Goal: Information Seeking & Learning: Check status

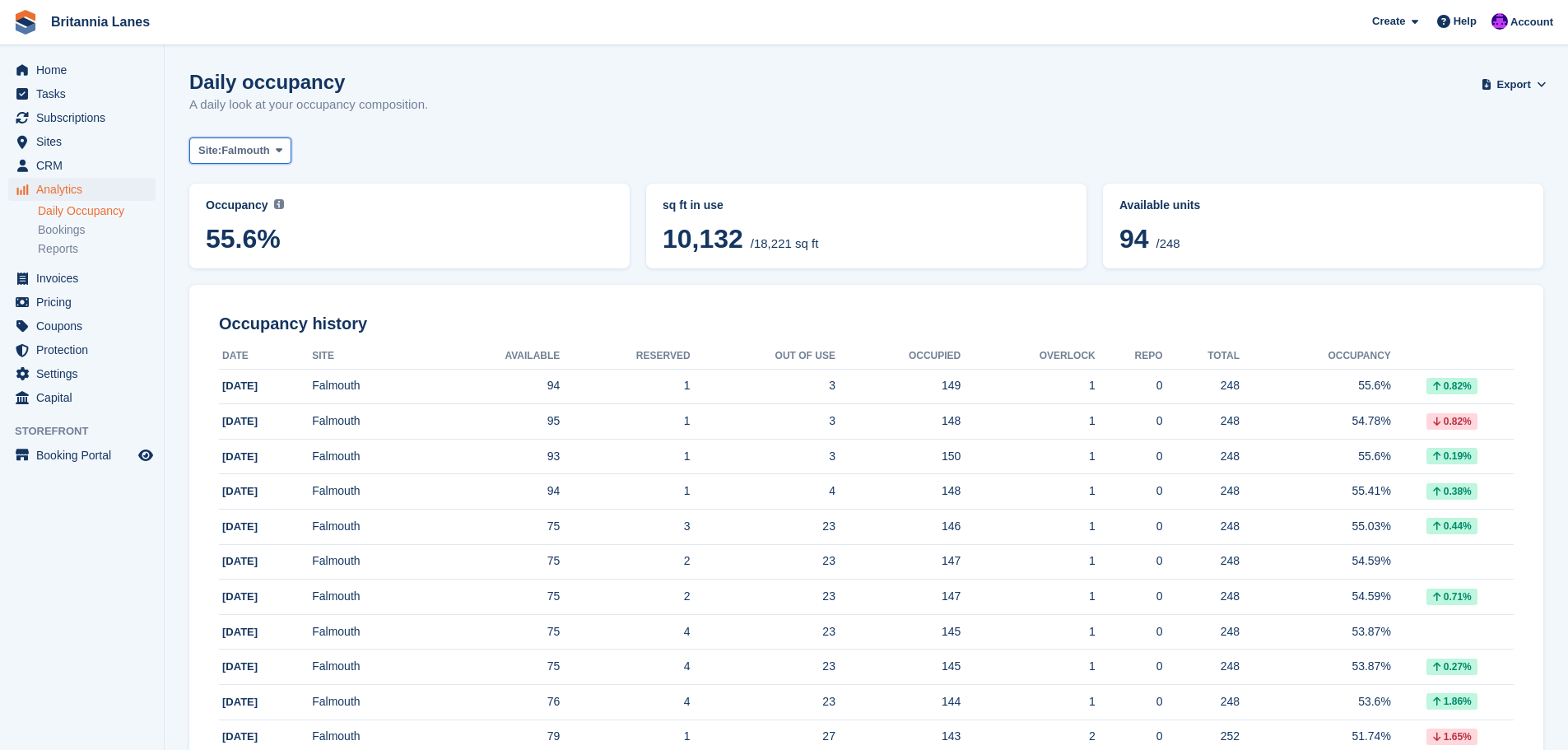
click at [233, 144] on span "Falmouth" at bounding box center [245, 150] width 48 height 16
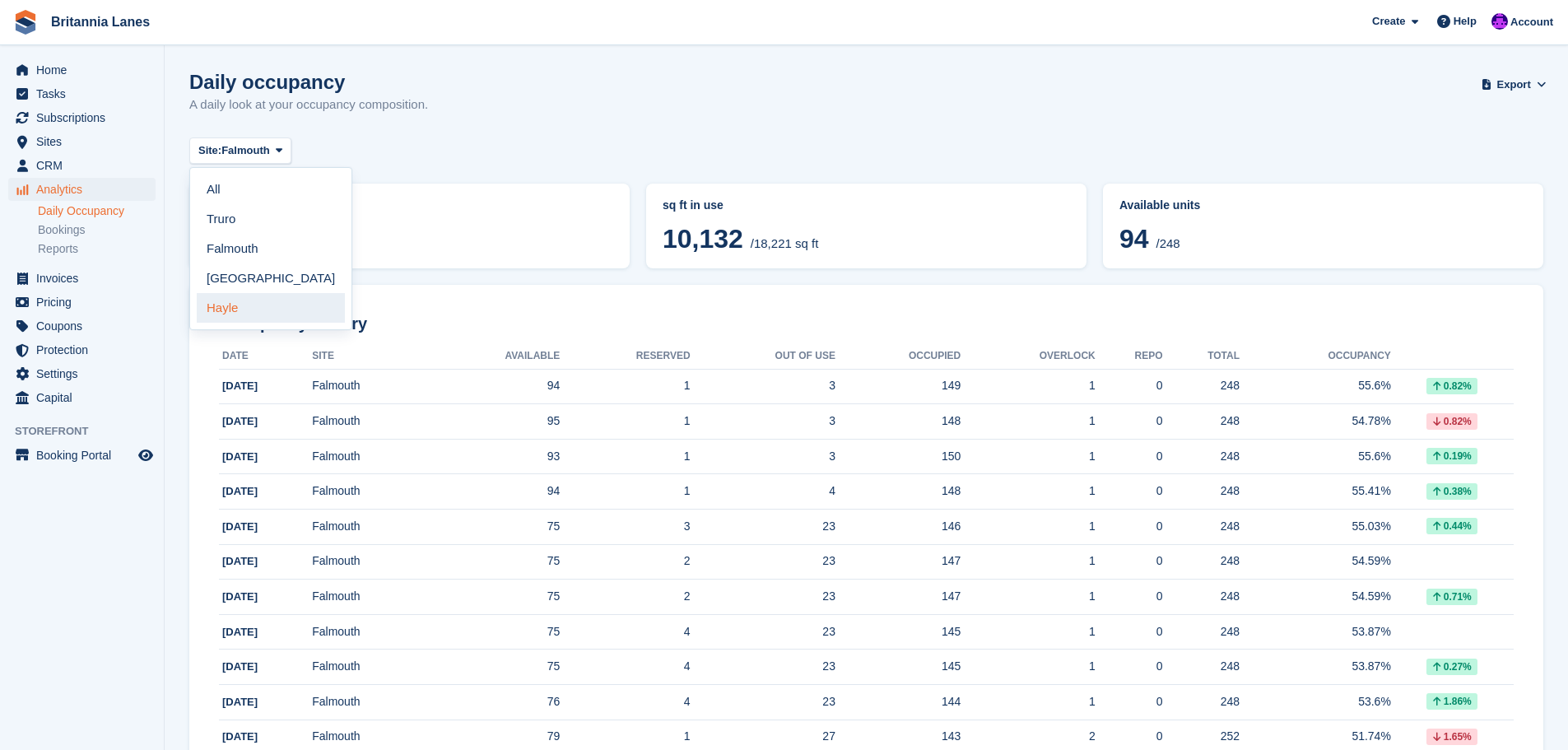
click at [235, 305] on link "Hayle" at bounding box center [270, 307] width 148 height 29
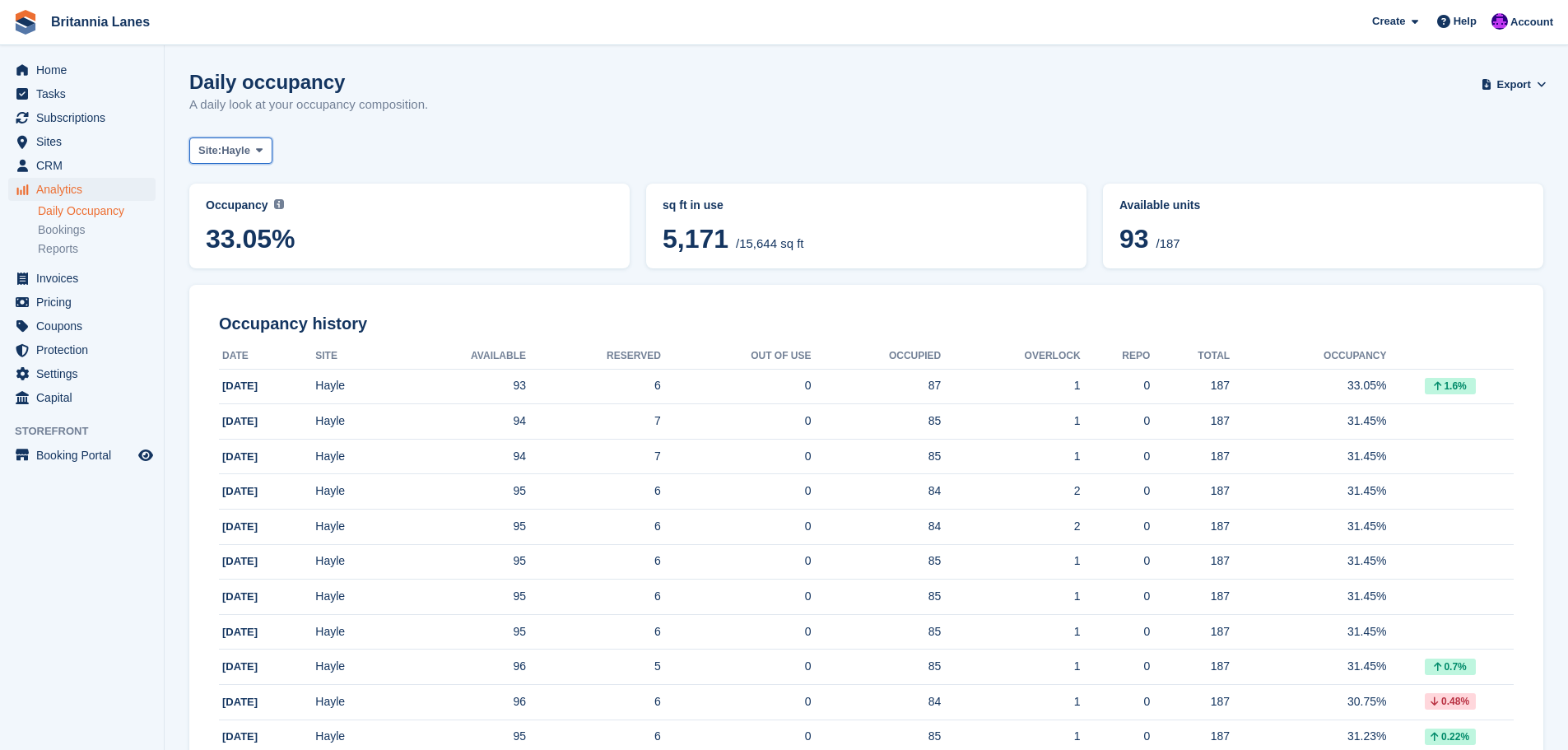
click at [248, 152] on span "Hayle" at bounding box center [235, 150] width 28 height 16
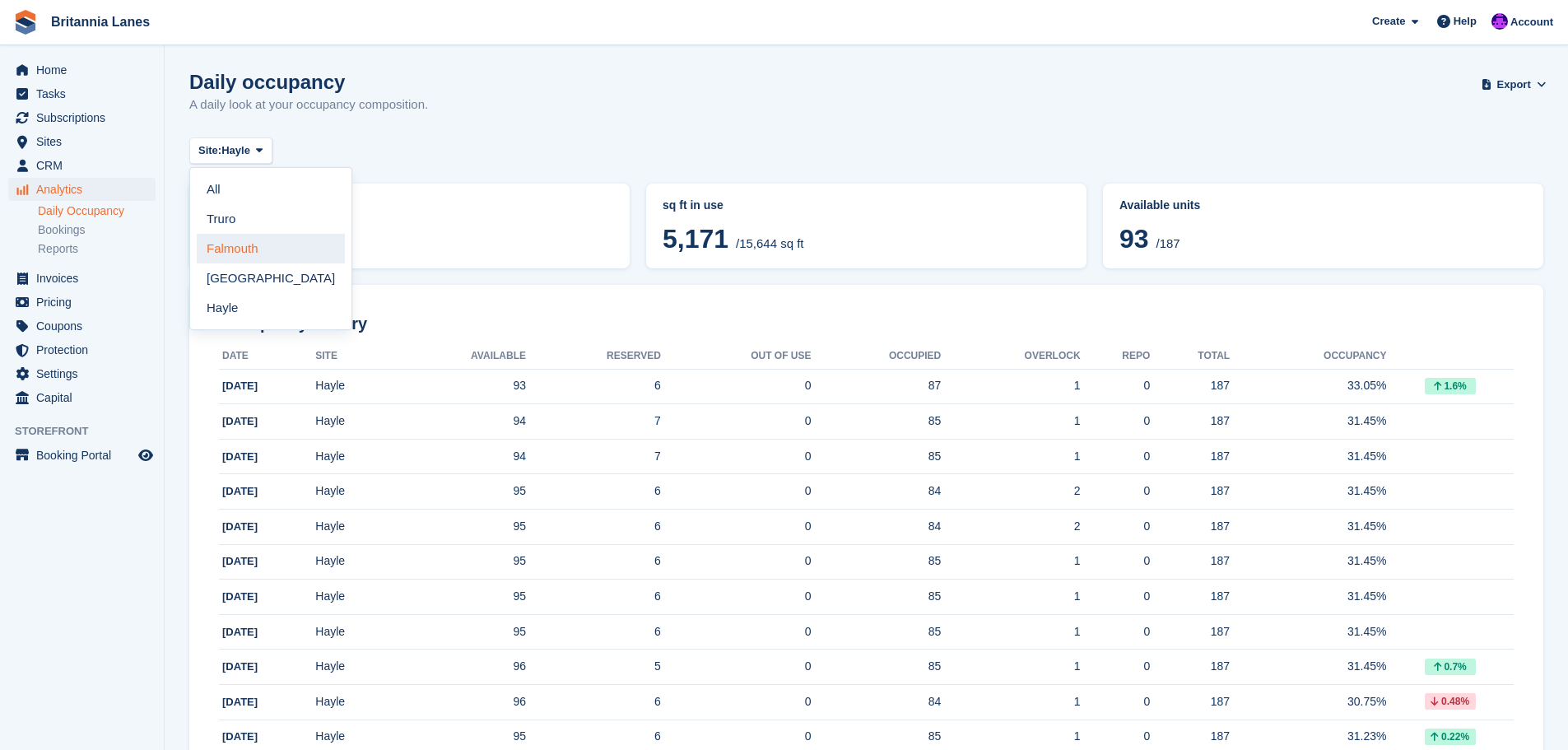
click at [220, 246] on link "Falmouth" at bounding box center [270, 248] width 148 height 29
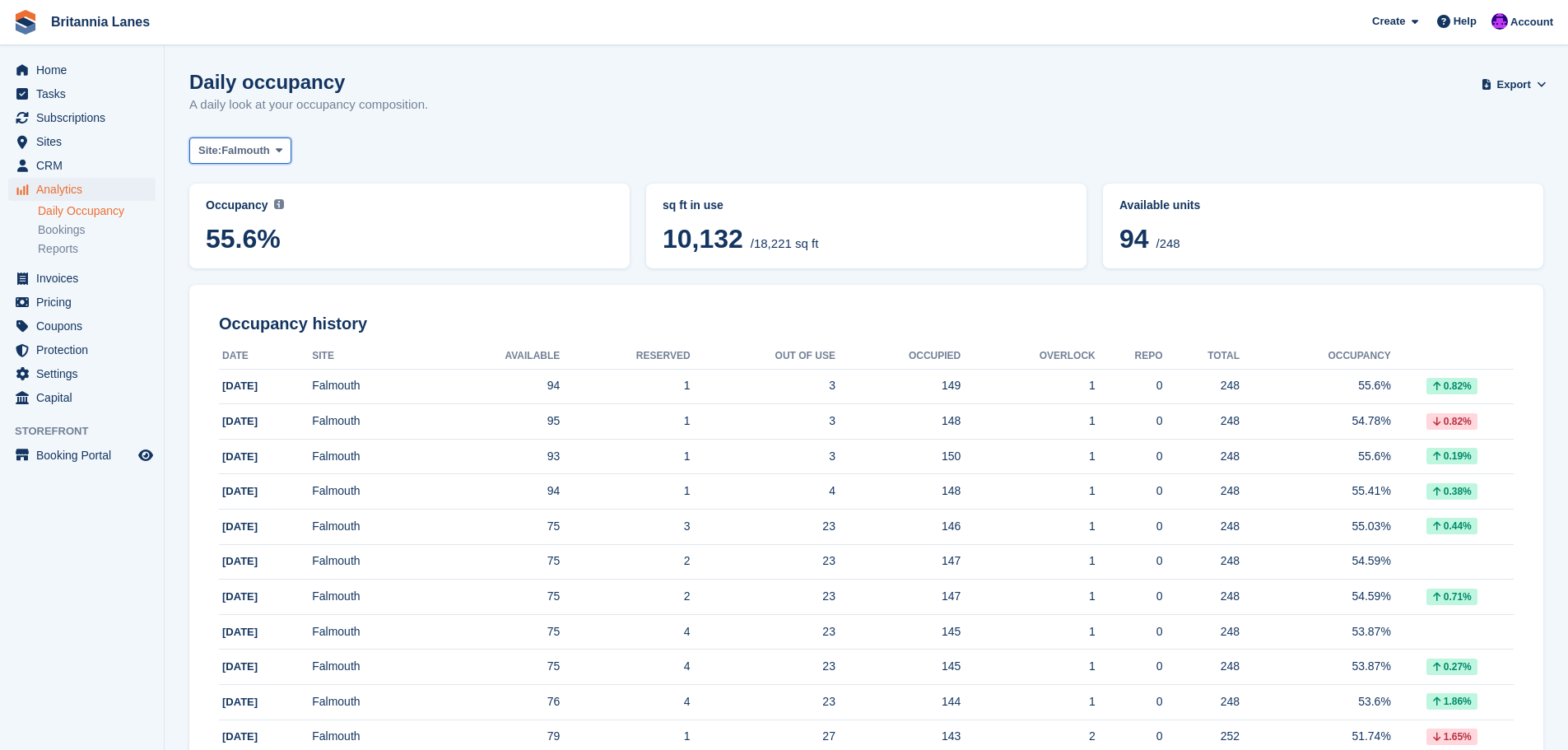
click at [257, 151] on span "Falmouth" at bounding box center [245, 150] width 48 height 16
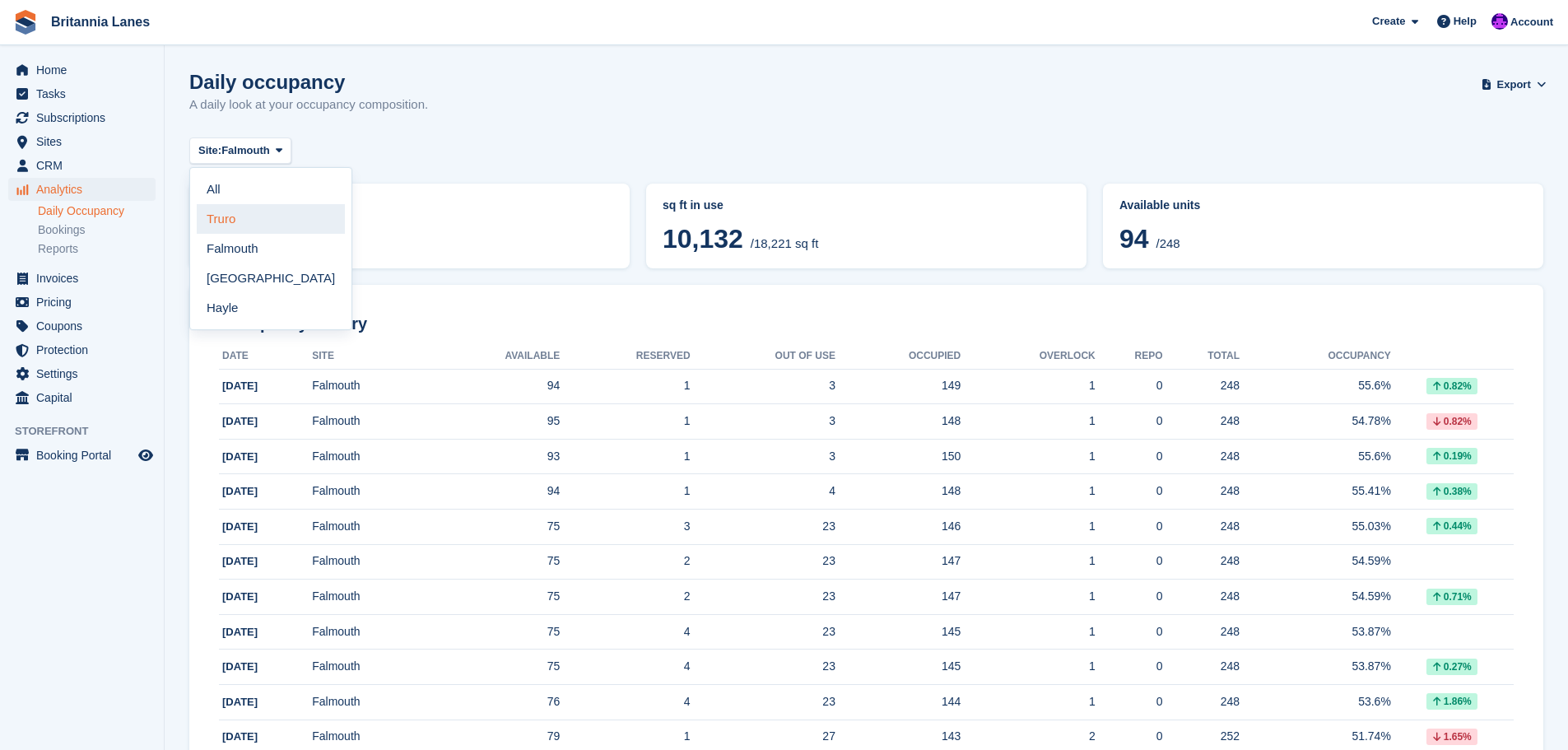
click at [224, 227] on link "Truro" at bounding box center [270, 218] width 148 height 29
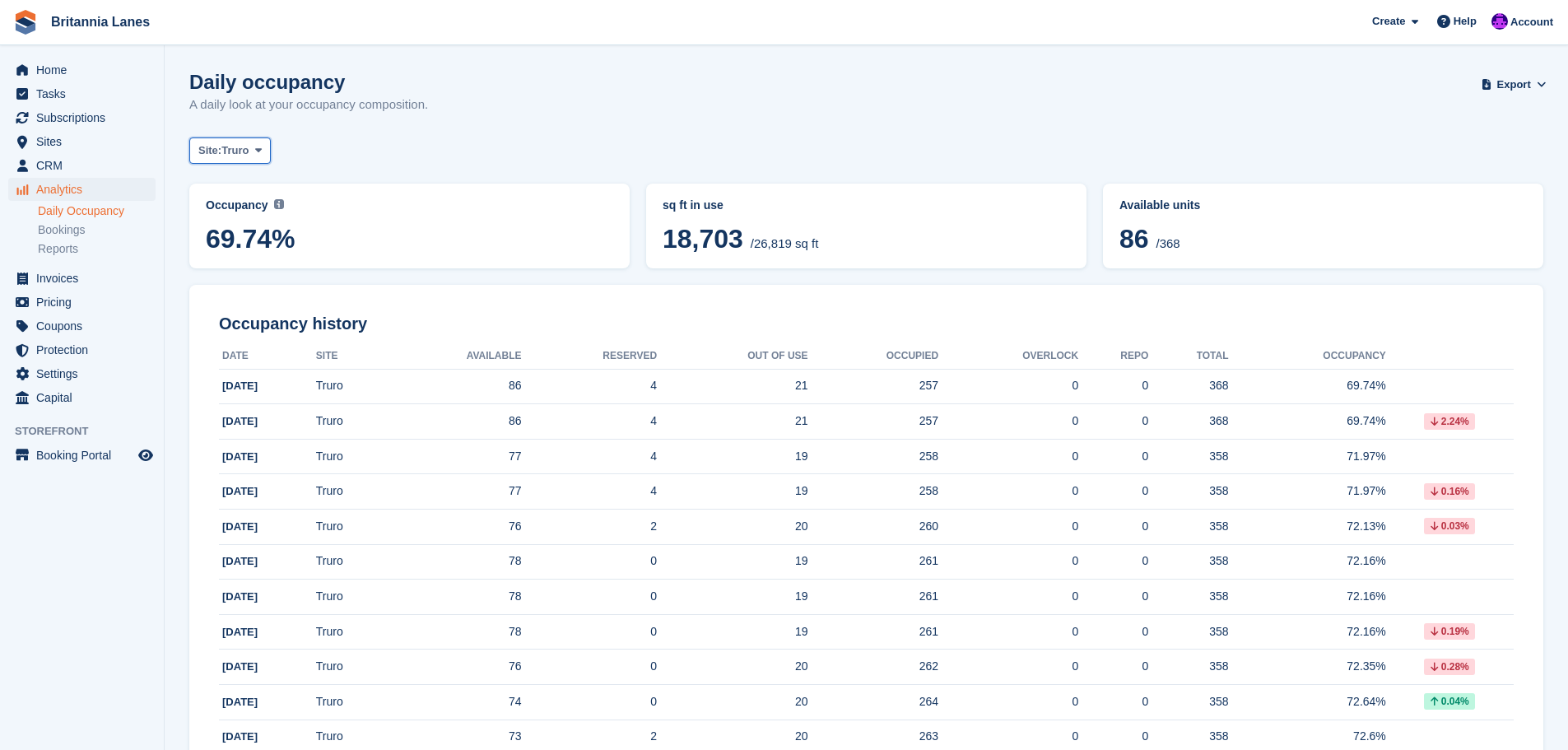
click at [229, 146] on span "Truro" at bounding box center [234, 150] width 27 height 16
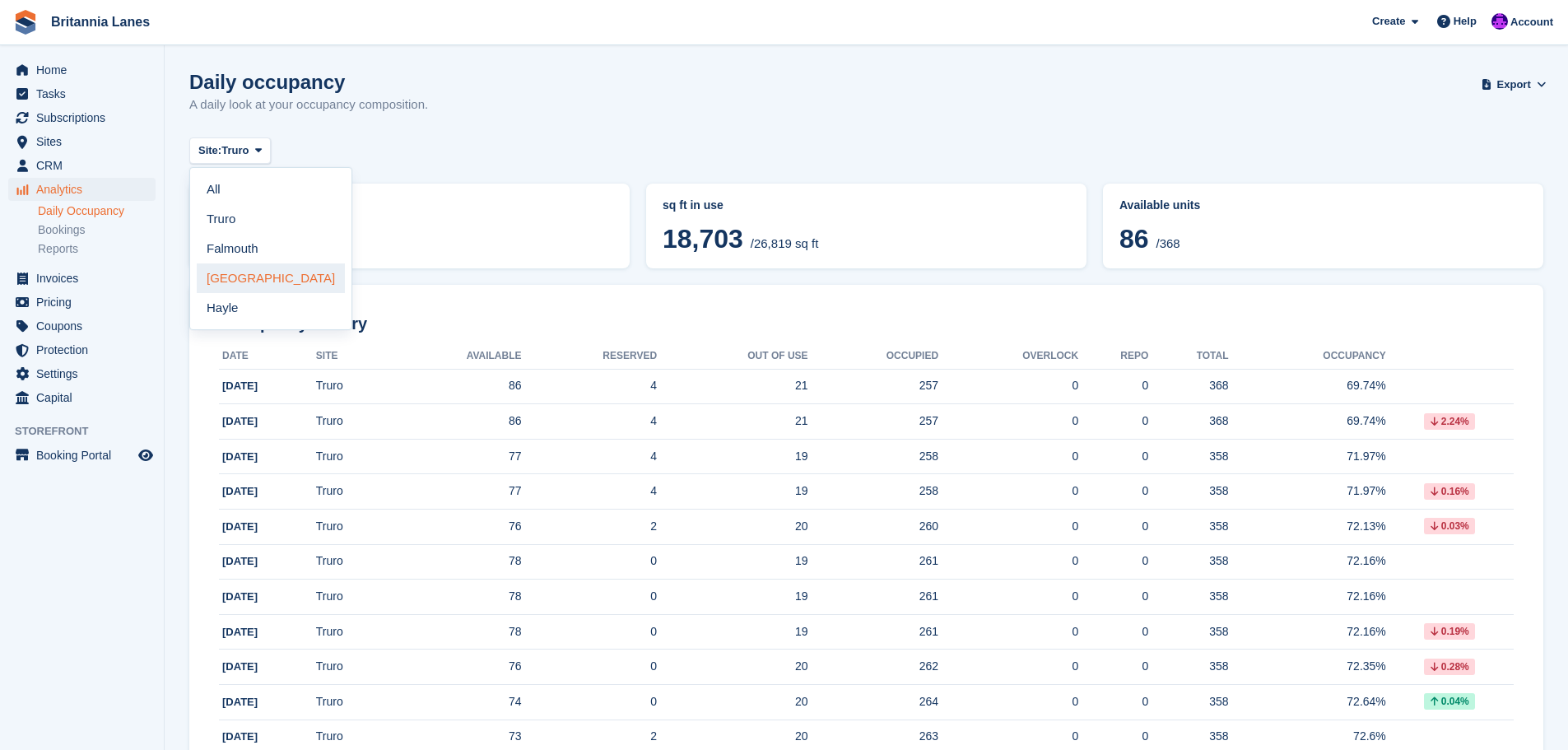
click at [230, 285] on link "[GEOGRAPHIC_DATA]" at bounding box center [270, 278] width 148 height 29
